Goal: Information Seeking & Learning: Check status

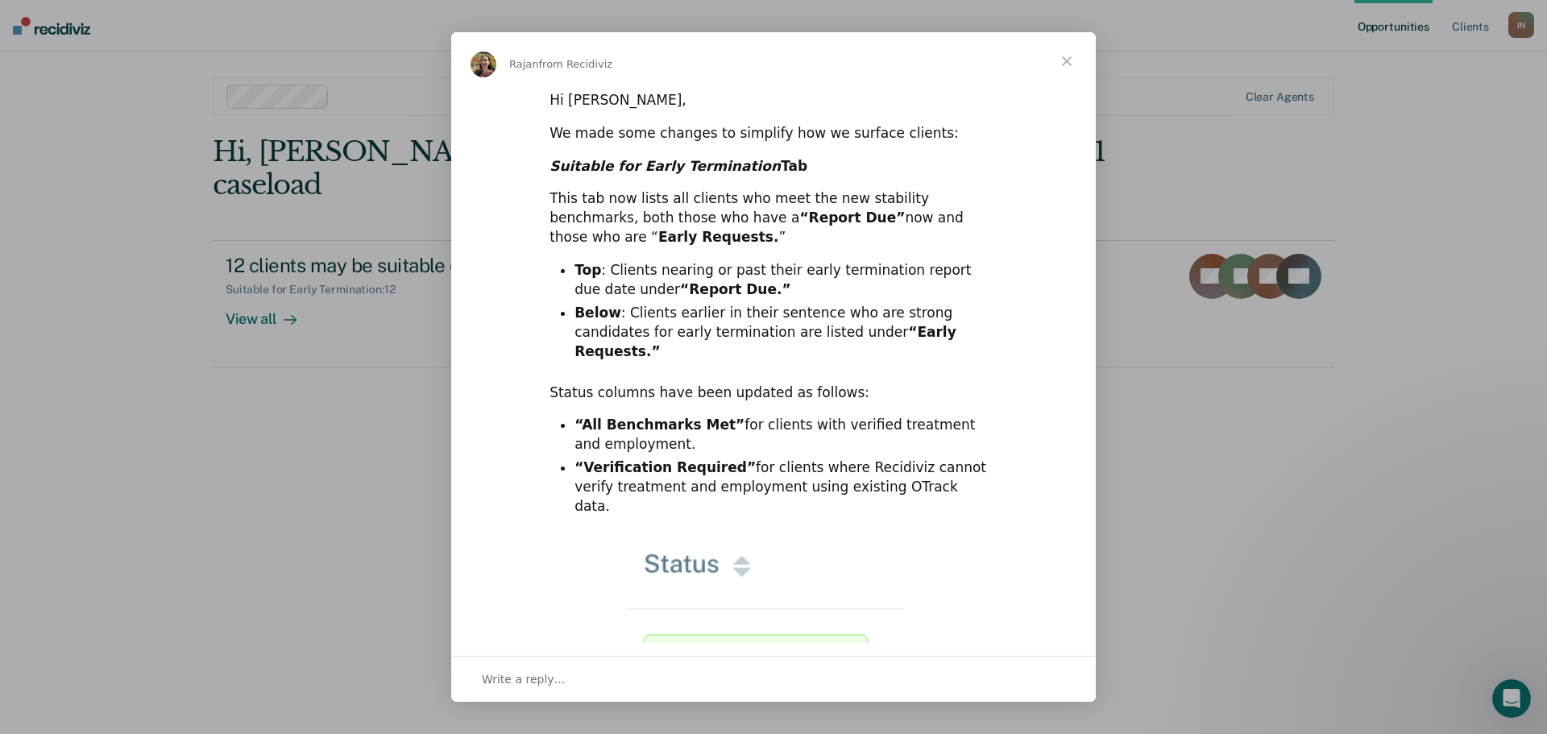
click at [482, 63] on img "Intercom messenger" at bounding box center [484, 65] width 26 height 26
click at [1063, 57] on span "Close" at bounding box center [1067, 61] width 58 height 58
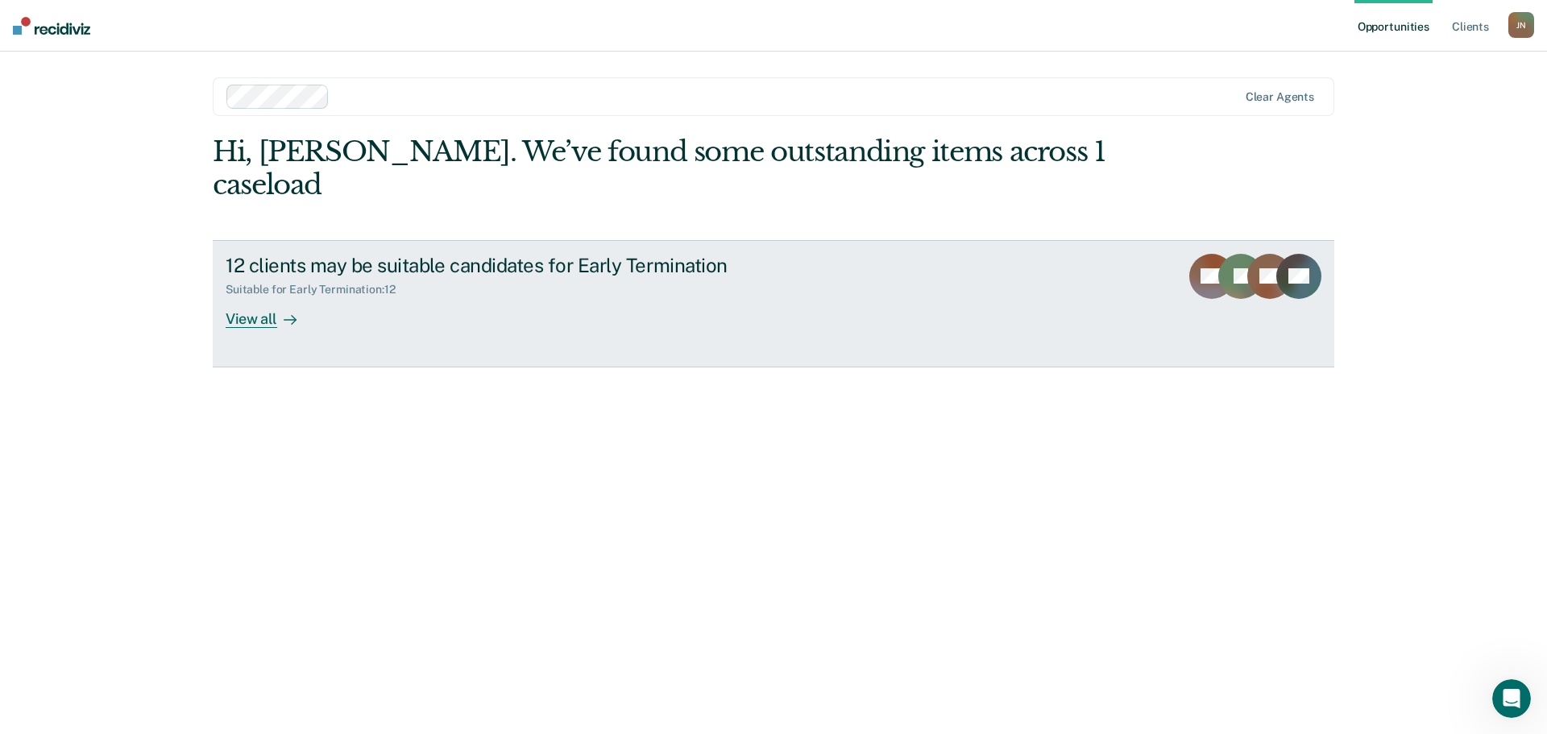
click at [540, 267] on div "12 clients may be suitable candidates for Early Termination Suitable for Early …" at bounding box center [528, 291] width 604 height 74
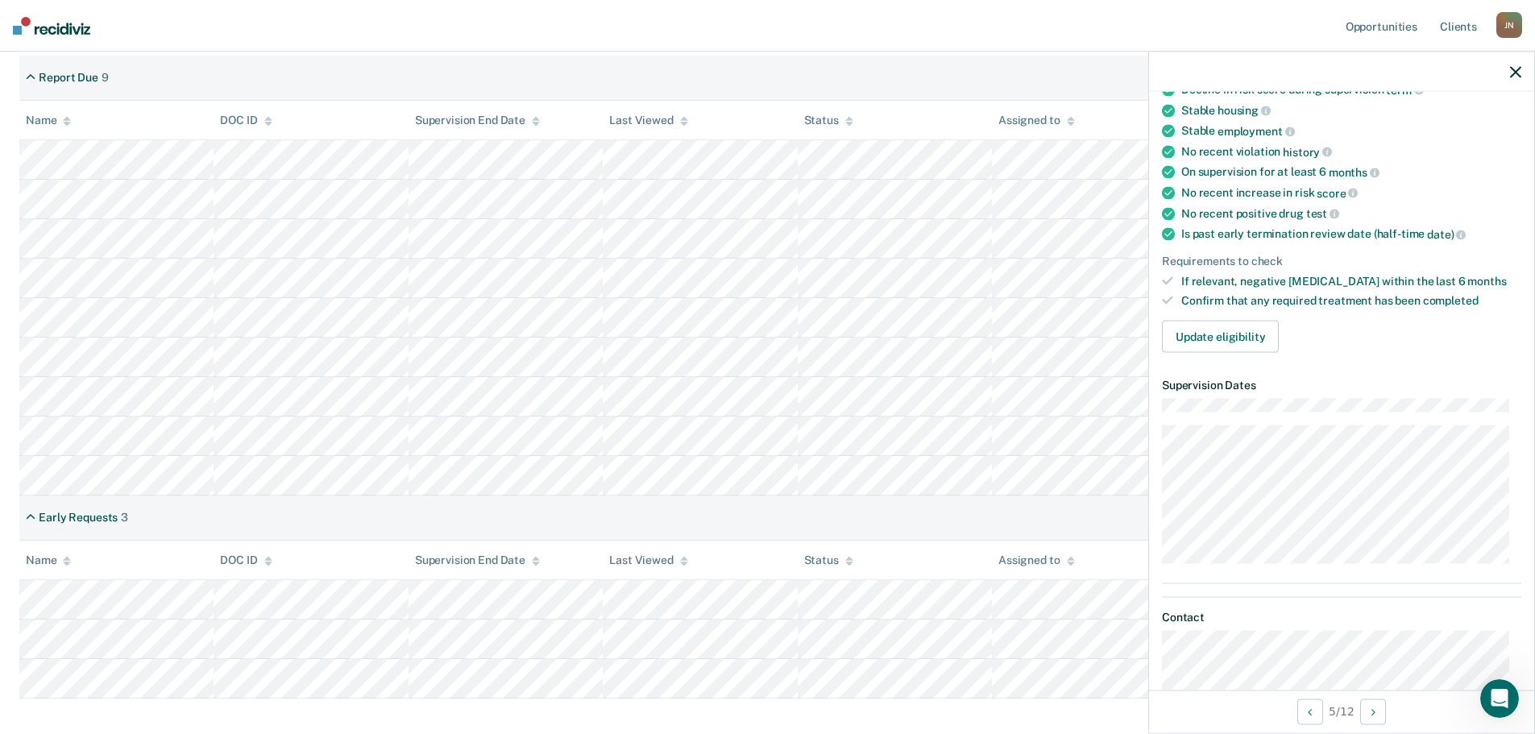
scroll to position [81, 0]
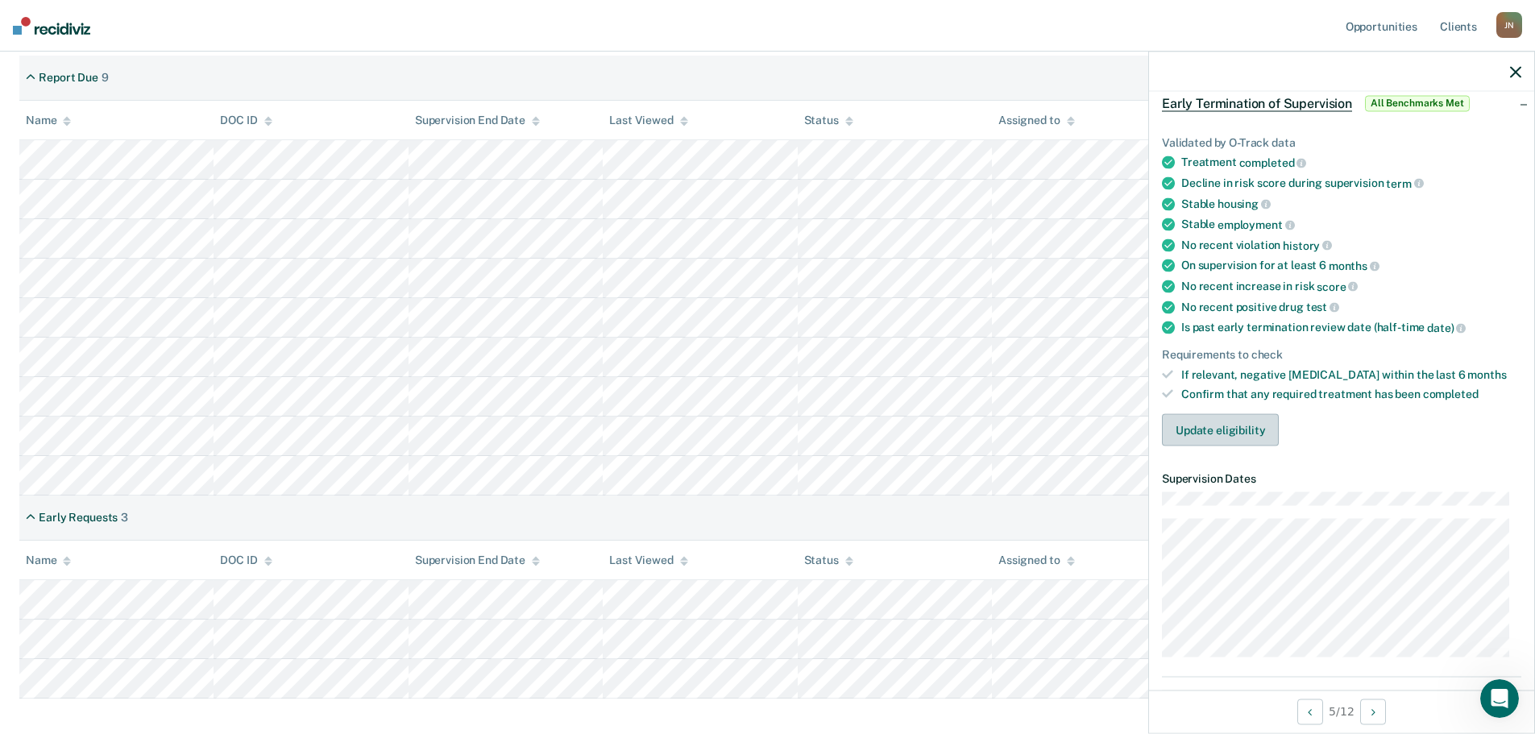
click at [1235, 425] on button "Update eligibility" at bounding box center [1220, 430] width 117 height 32
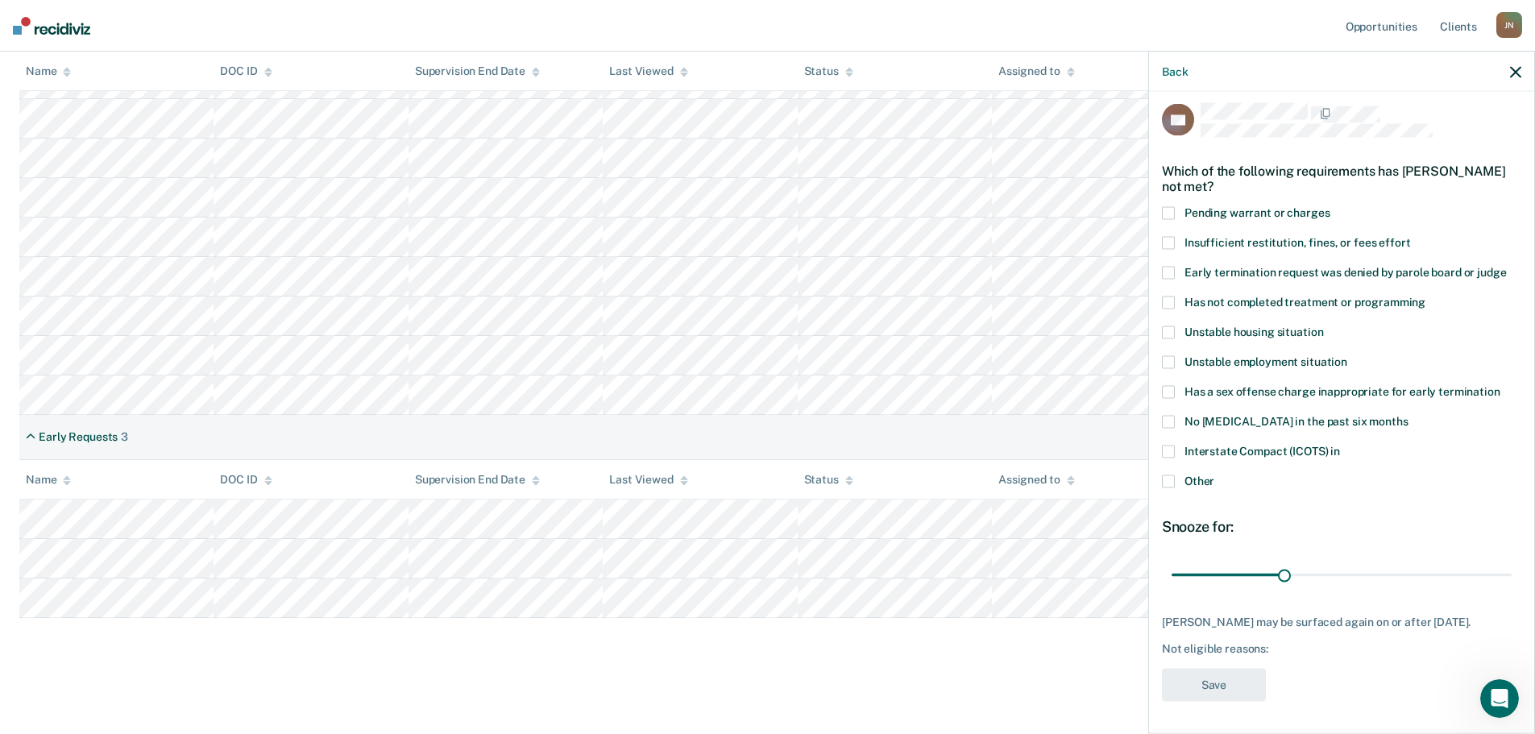
scroll to position [0, 0]
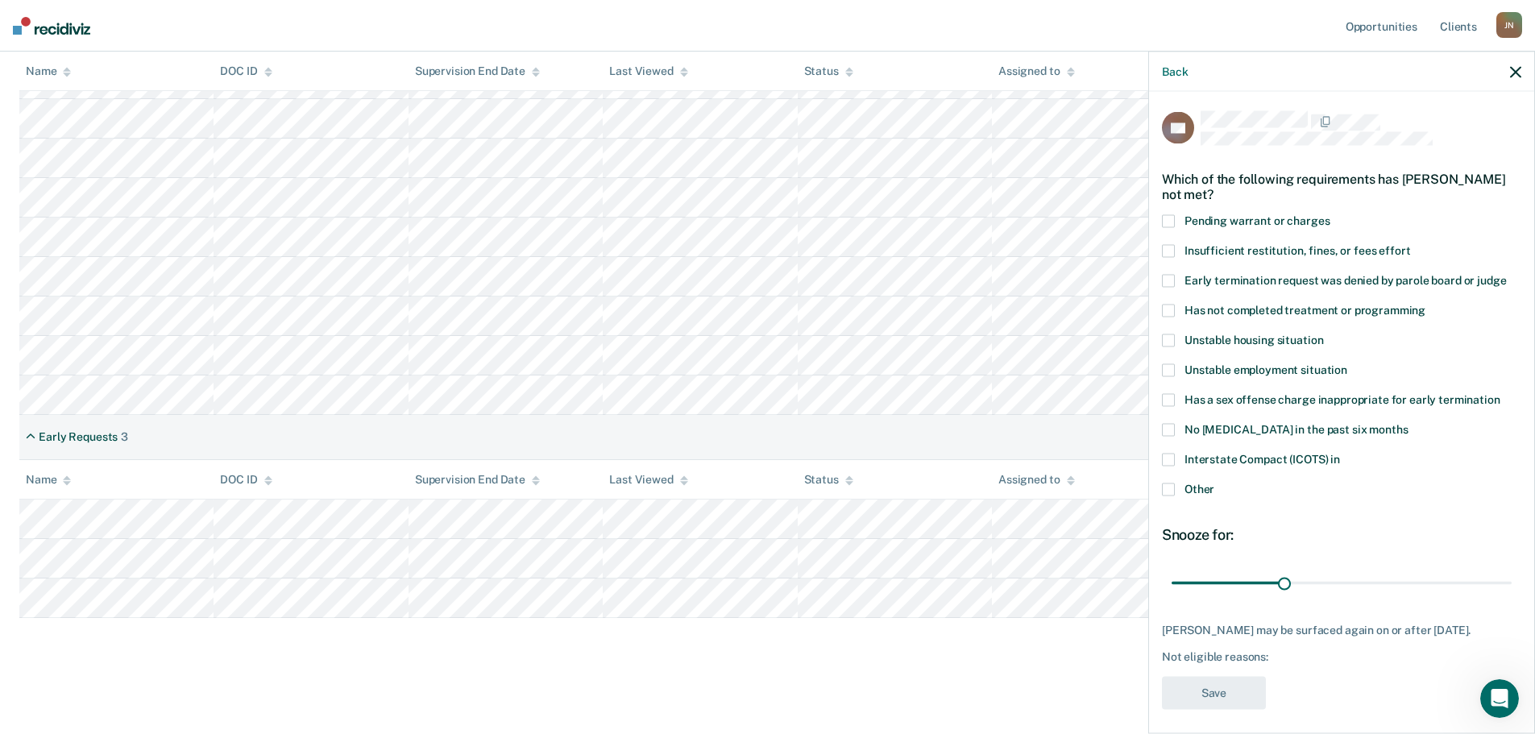
click at [1513, 66] on icon "button" at bounding box center [1515, 71] width 11 height 11
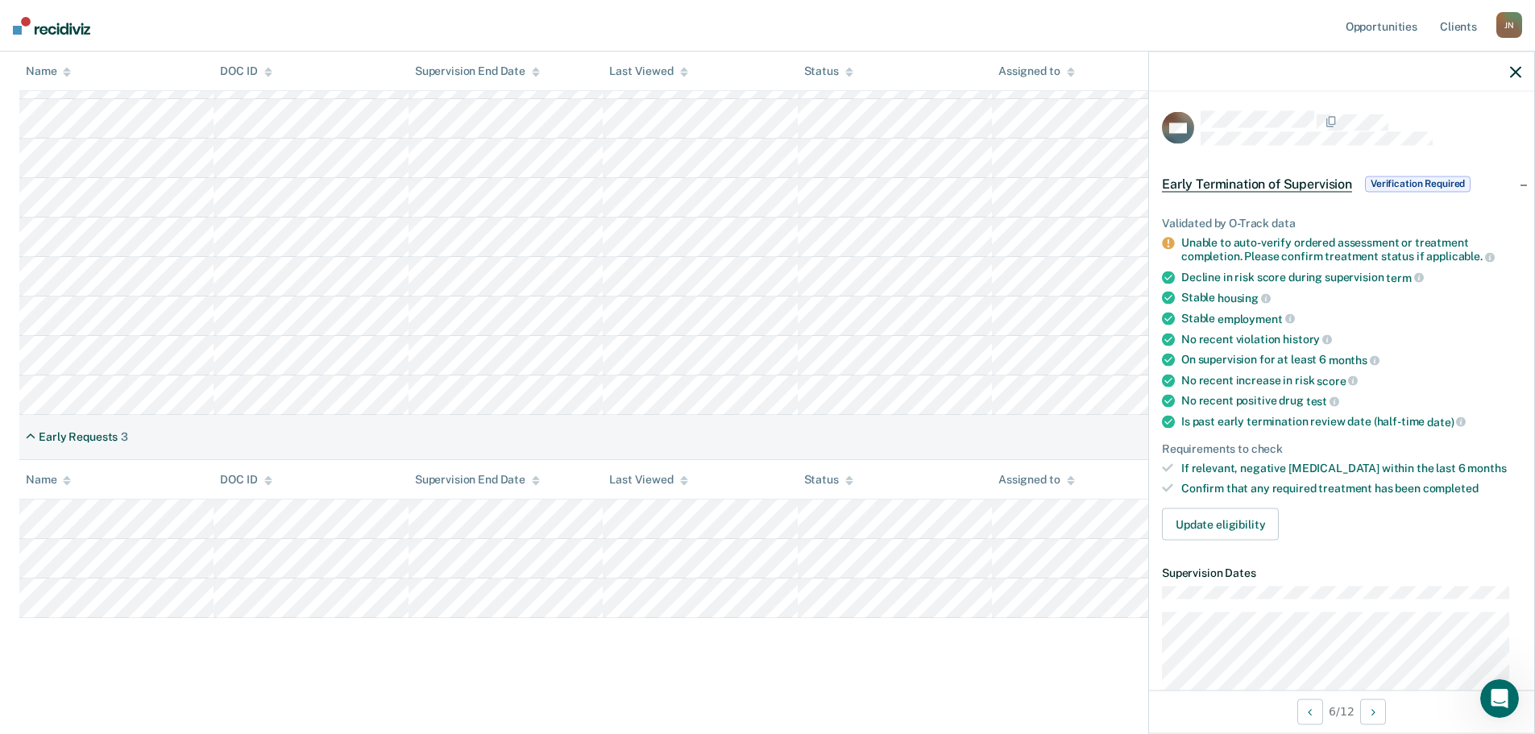
click at [1092, 37] on nav "Opportunities Client s [PERSON_NAME] [PERSON_NAME] Profile How it works Log Out" at bounding box center [767, 26] width 1535 height 52
